Goal: Information Seeking & Learning: Learn about a topic

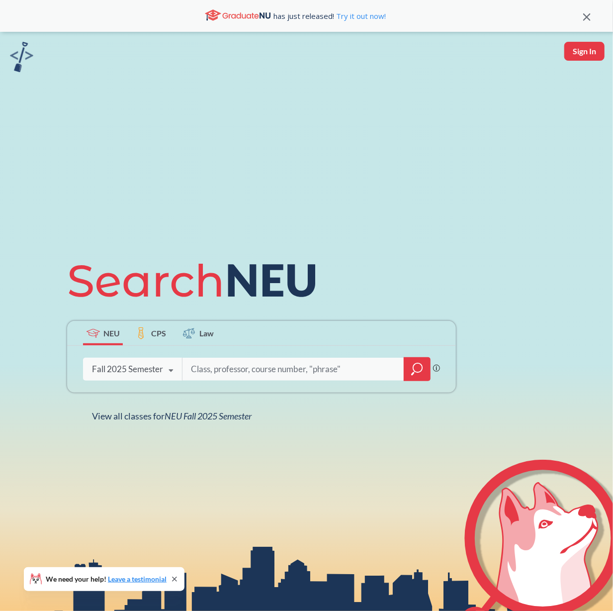
click at [281, 369] on input "search" at bounding box center [293, 369] width 207 height 21
type input "[PERSON_NAME]"
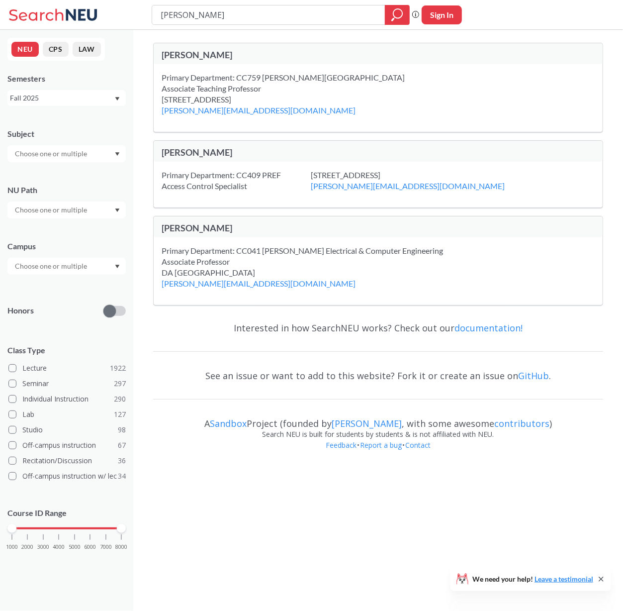
click at [240, 19] on input "miguel fuentes" at bounding box center [269, 14] width 218 height 17
type input "ds"
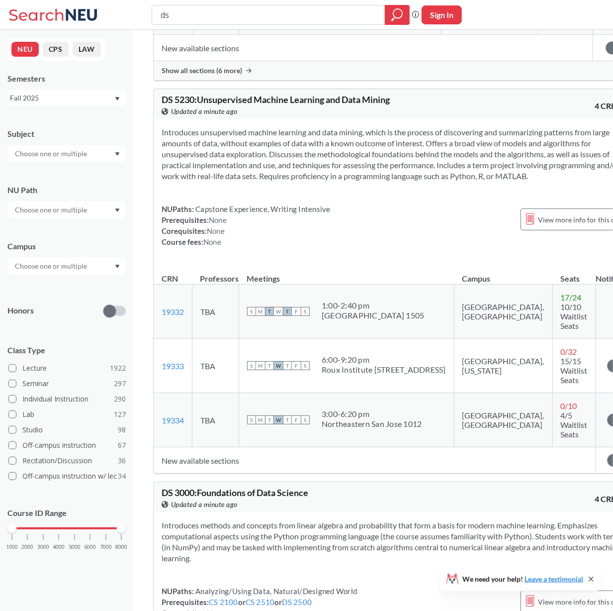
scroll to position [327, 0]
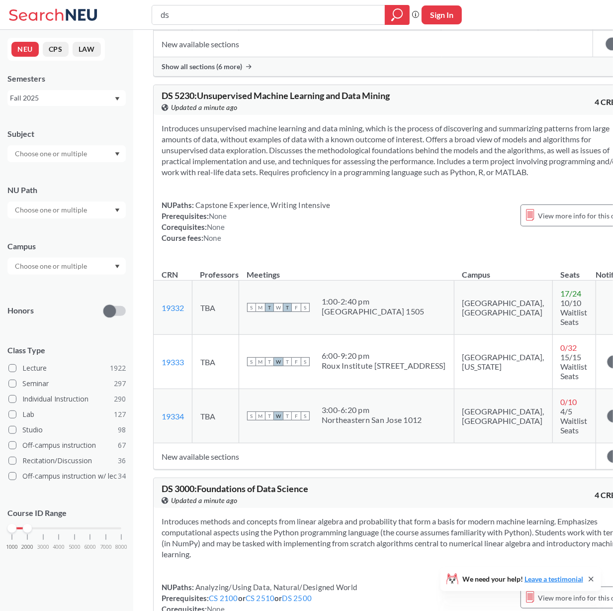
drag, startPoint x: 119, startPoint y: 528, endPoint x: 25, endPoint y: 524, distance: 94.0
click at [25, 524] on div at bounding box center [27, 528] width 9 height 9
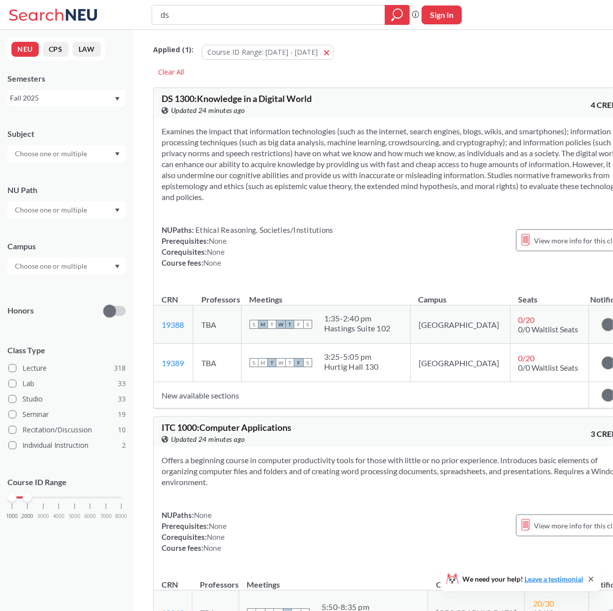
click at [213, 0] on div "ds Phrase search guarantees the exact search appears in the results. Ex. If you…" at bounding box center [306, 15] width 613 height 30
click at [184, 20] on input "ds" at bounding box center [269, 14] width 218 height 17
type input "diving"
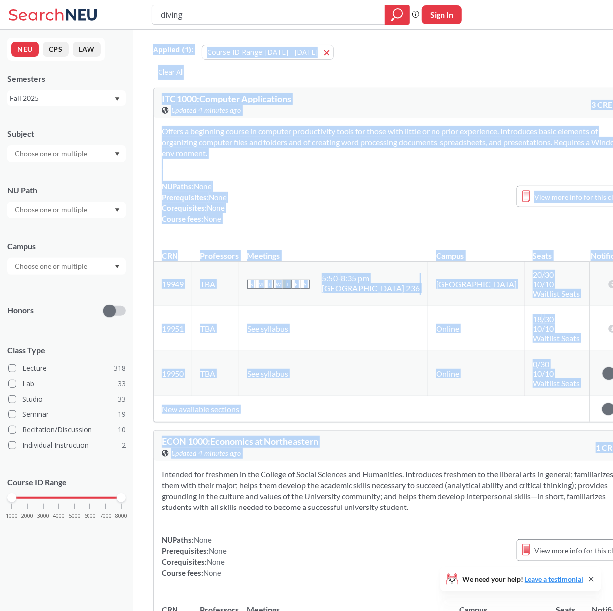
drag, startPoint x: 29, startPoint y: 500, endPoint x: 253, endPoint y: 499, distance: 223.3
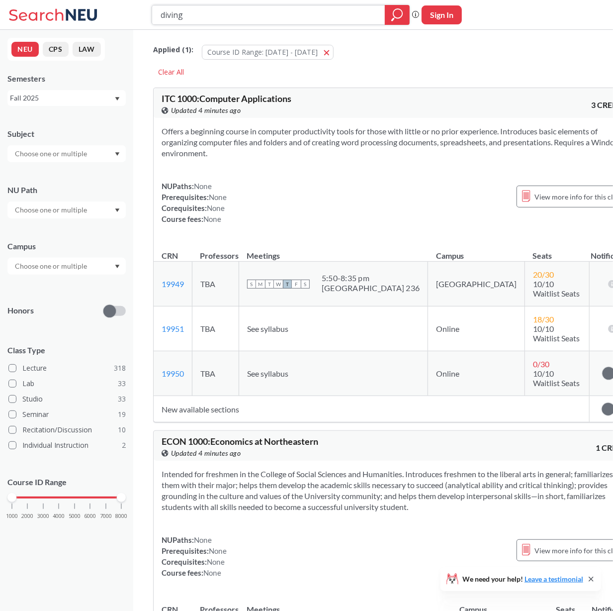
click at [393, 14] on icon "magnifying glass" at bounding box center [397, 13] width 9 height 9
click at [392, 17] on icon "magnifying glass" at bounding box center [397, 15] width 12 height 14
click at [306, 54] on button "Course ID Range: 1000 - 2000 1000 - 2000" at bounding box center [268, 52] width 132 height 15
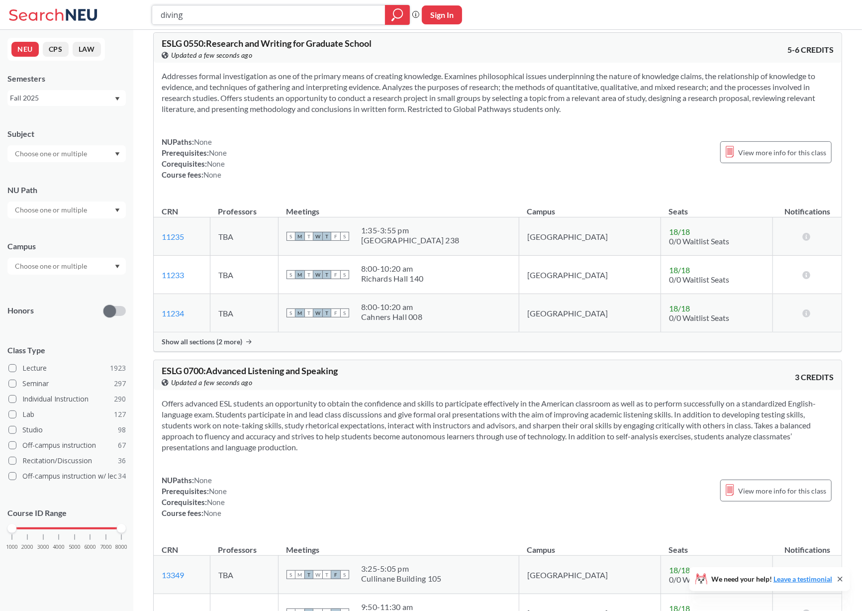
scroll to position [2694, 0]
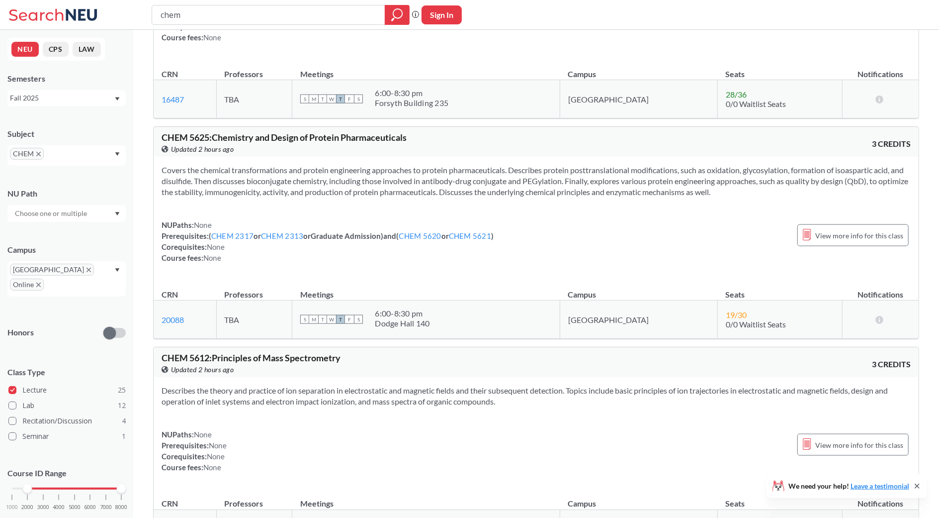
scroll to position [3742, 0]
